Goal: Task Accomplishment & Management: Complete application form

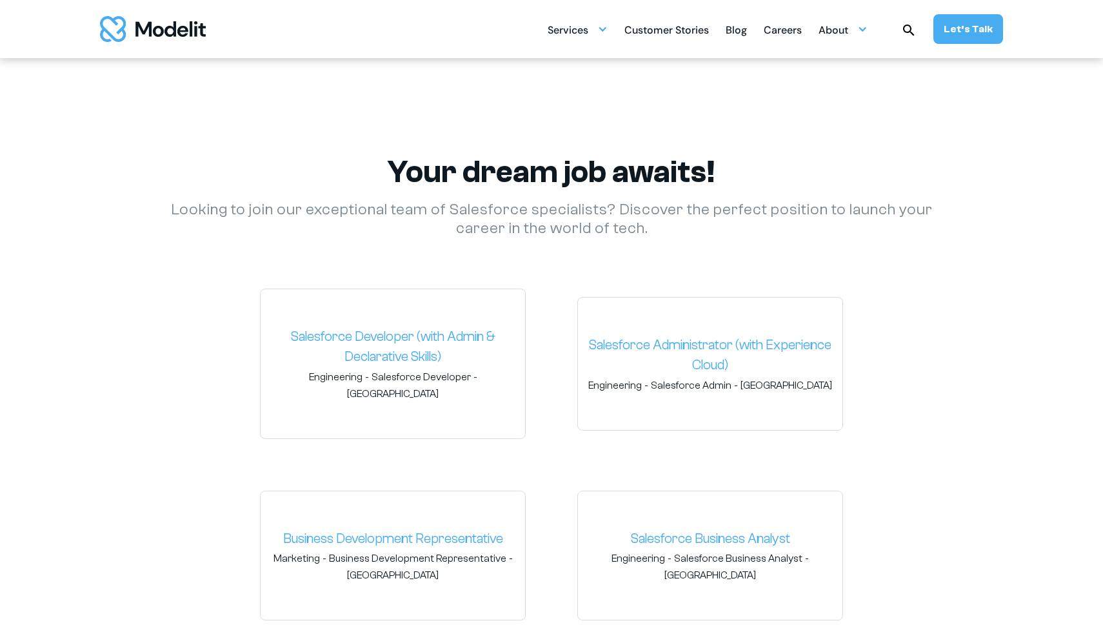
scroll to position [1800, 0]
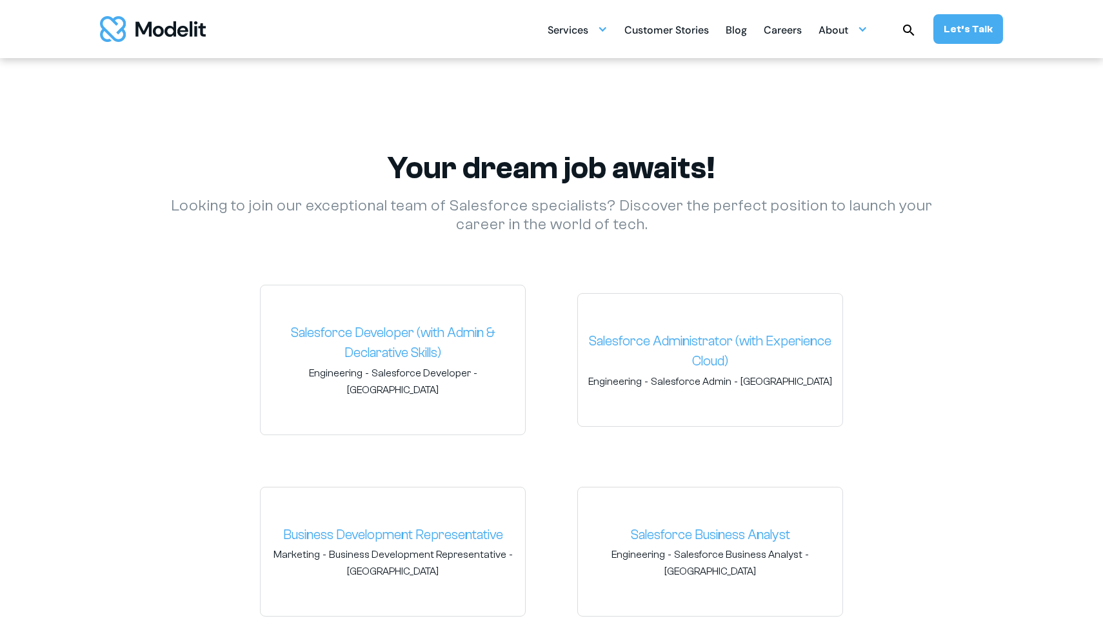
click at [192, 39] on img "home" at bounding box center [153, 29] width 106 height 26
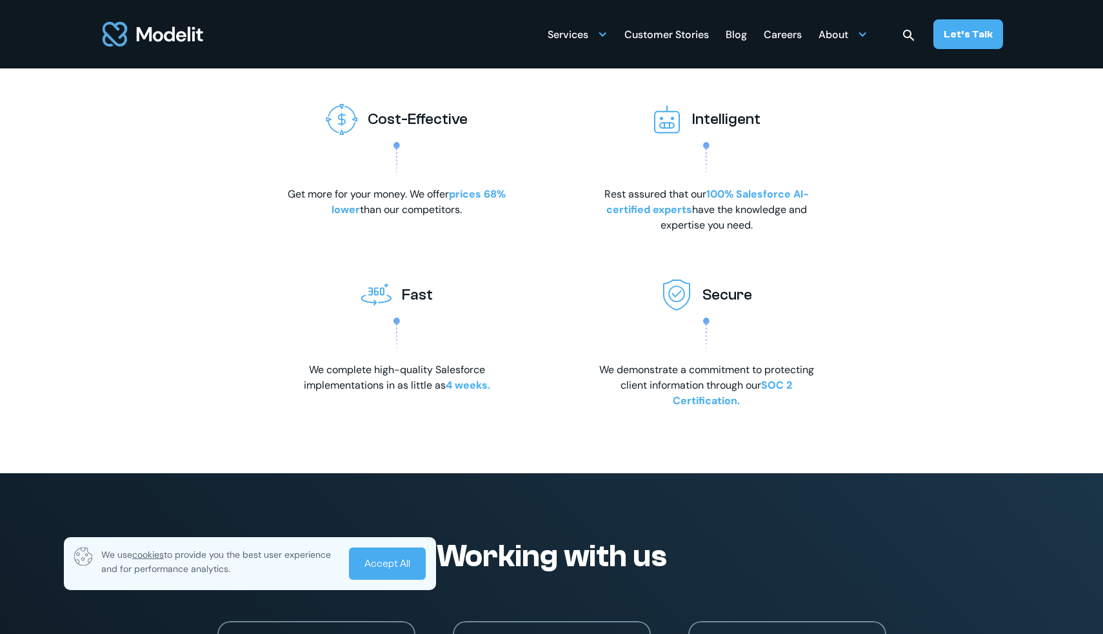
scroll to position [2110, 0]
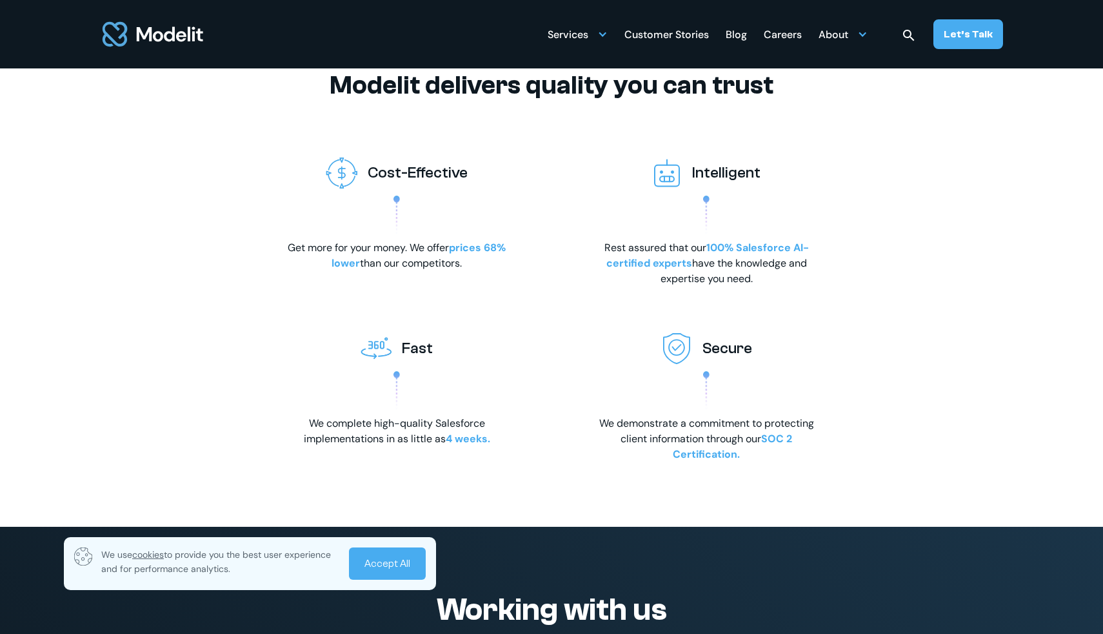
click at [792, 33] on div "Careers" at bounding box center [783, 35] width 38 height 25
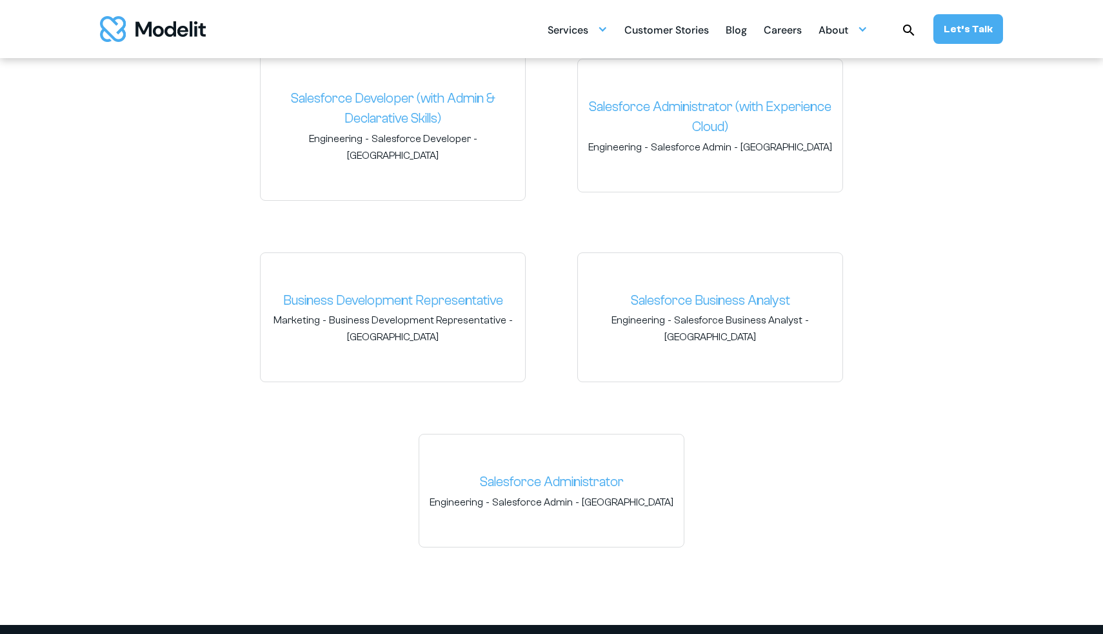
scroll to position [2038, 0]
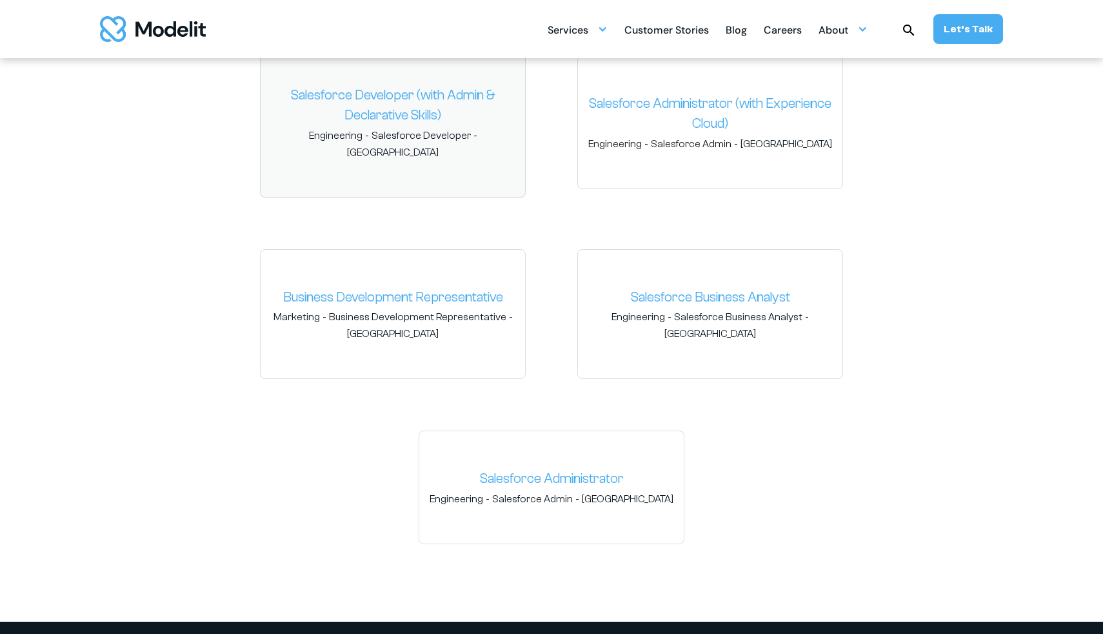
click at [465, 101] on link "Salesforce Developer (with Admin & Declarative Skills)" at bounding box center [393, 105] width 244 height 41
